Goal: Information Seeking & Learning: Check status

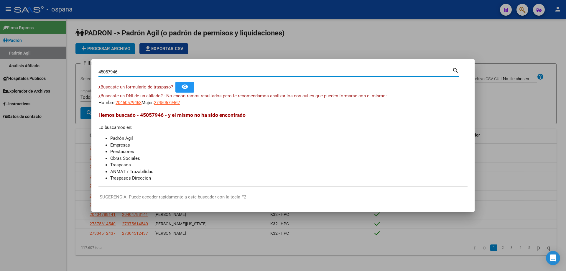
click at [215, 73] on input "45057946" at bounding box center [275, 71] width 354 height 5
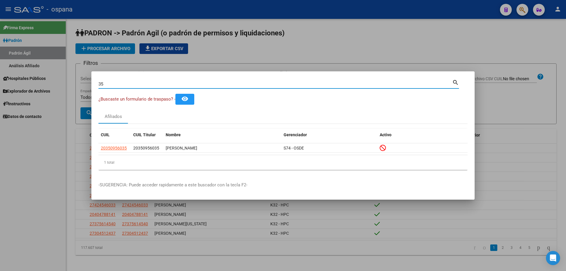
type input "3"
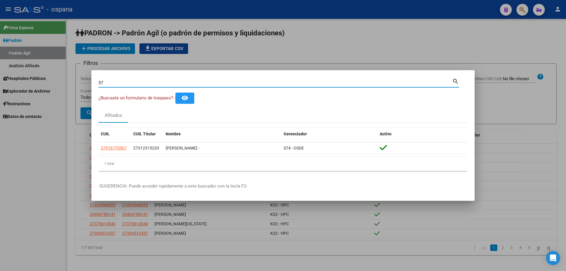
type input "5"
type input "55426730"
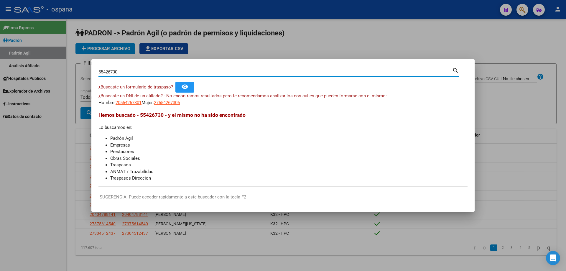
click at [107, 71] on input "55426730" at bounding box center [275, 71] width 354 height 5
drag, startPoint x: 107, startPoint y: 71, endPoint x: 202, endPoint y: 96, distance: 98.2
click at [211, 95] on span "¿Buscaste un DNI de un afiliado? - No encontramos resultados pero te recomendam…" at bounding box center [242, 95] width 288 height 5
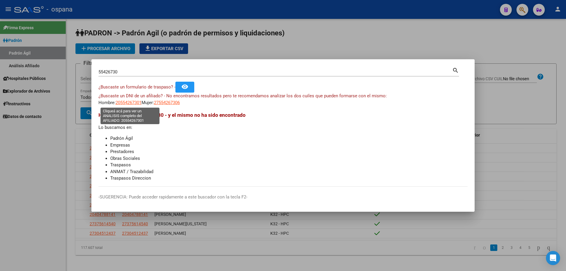
click at [132, 101] on span "20554267301" at bounding box center [129, 102] width 26 height 5
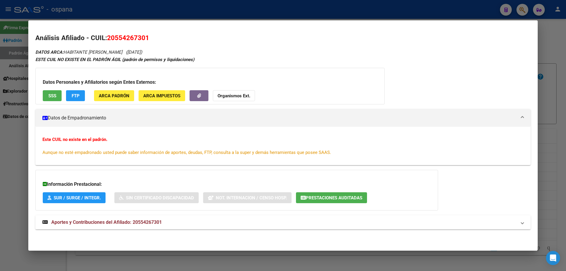
click at [54, 96] on span "SSS" at bounding box center [52, 95] width 8 height 5
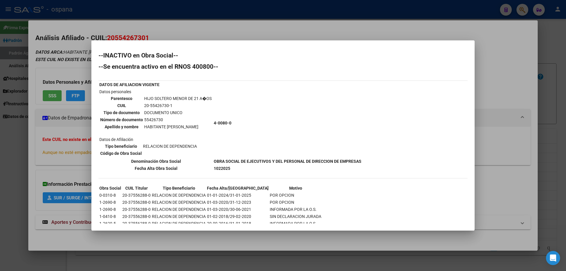
scroll to position [23, 0]
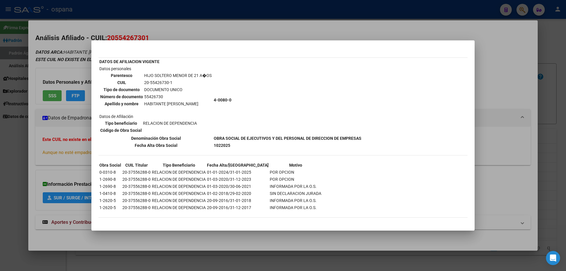
click at [566, 165] on div at bounding box center [283, 135] width 566 height 271
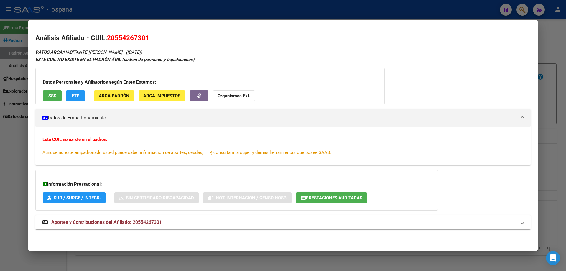
click at [566, 170] on div at bounding box center [283, 135] width 566 height 271
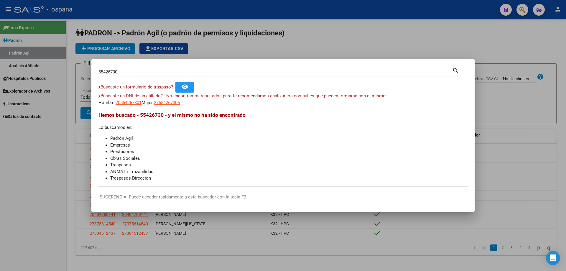
click at [133, 73] on input "55426730" at bounding box center [275, 71] width 354 height 5
click at [168, 101] on span "27554267306" at bounding box center [167, 102] width 26 height 5
type textarea "27554267306"
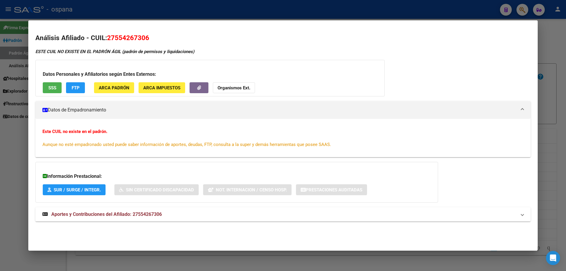
click at [59, 89] on button "SSS" at bounding box center [52, 87] width 19 height 11
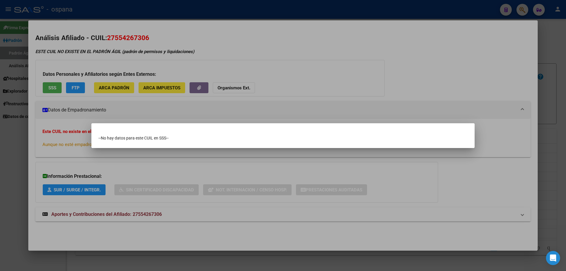
click at [185, 99] on div at bounding box center [283, 135] width 566 height 271
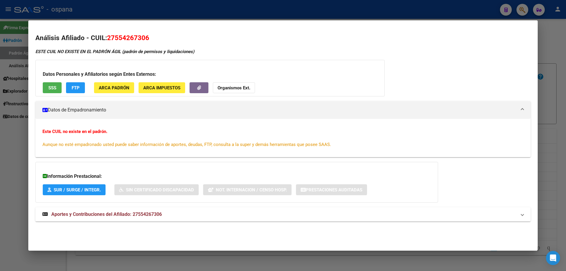
click at [14, 37] on div at bounding box center [283, 135] width 566 height 271
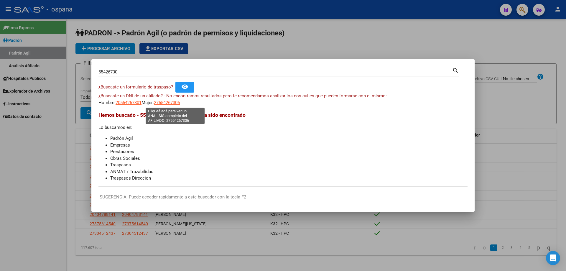
click at [179, 103] on span "27554267306" at bounding box center [167, 102] width 26 height 5
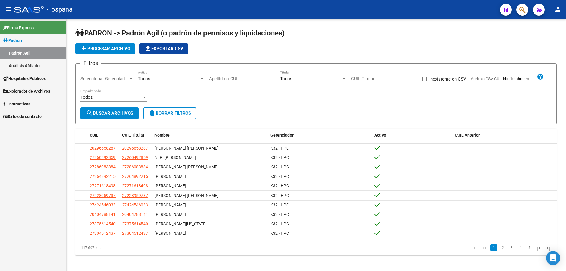
click at [528, 12] on div at bounding box center [520, 10] width 17 height 12
click at [519, 6] on span "button" at bounding box center [522, 10] width 6 height 12
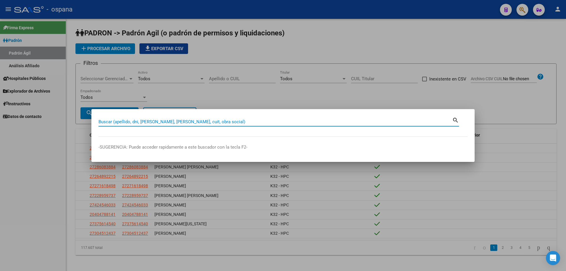
click at [233, 119] on input "Buscar (apellido, dni, [PERSON_NAME], [PERSON_NAME], cuit, obra social)" at bounding box center [275, 121] width 354 height 5
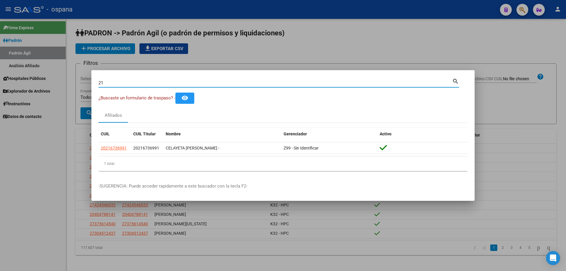
type input "2"
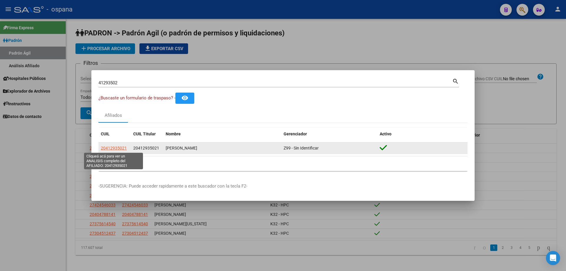
click at [121, 148] on span "20412935021" at bounding box center [114, 148] width 26 height 5
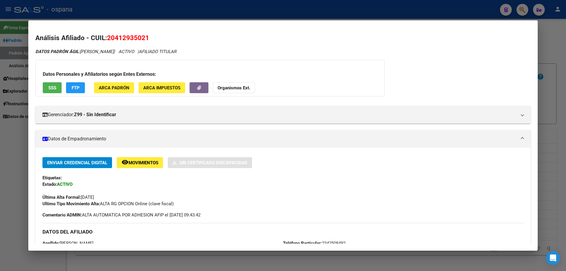
click at [566, 88] on div at bounding box center [283, 135] width 566 height 271
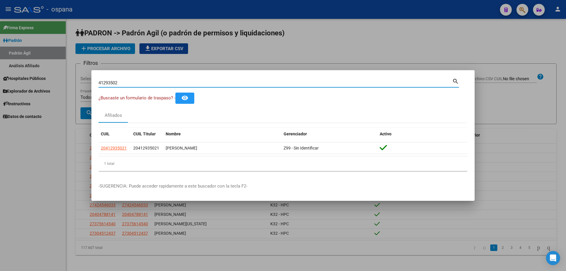
click at [151, 83] on input "41293502" at bounding box center [275, 82] width 354 height 5
type input "55485046"
